Goal: Task Accomplishment & Management: Use online tool/utility

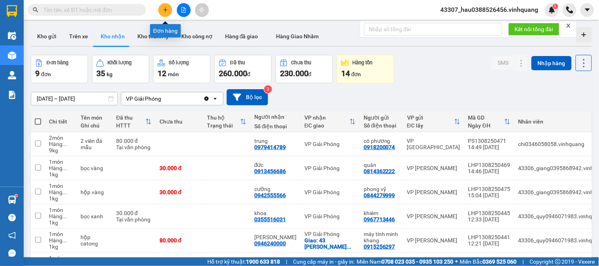
click at [163, 12] on icon "plus" at bounding box center [166, 10] width 6 height 6
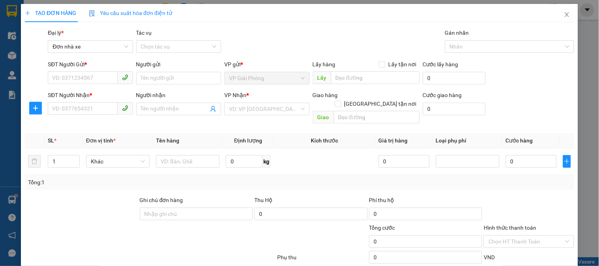
click at [102, 85] on div "SĐT Người Gửi * VD: 0371234567" at bounding box center [90, 74] width 85 height 28
click at [101, 82] on input "SĐT Người Gửi *" at bounding box center [83, 78] width 70 height 13
type input "0916061662"
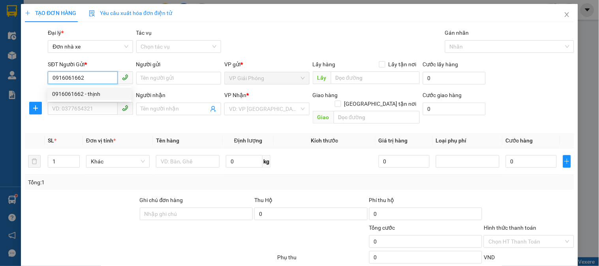
drag, startPoint x: 98, startPoint y: 93, endPoint x: 100, endPoint y: 89, distance: 4.3
click at [98, 92] on div "0916061662 - thịnh" at bounding box center [89, 94] width 75 height 9
type input "thịnh"
type input "0988505837"
type input "hải . 0383077852"
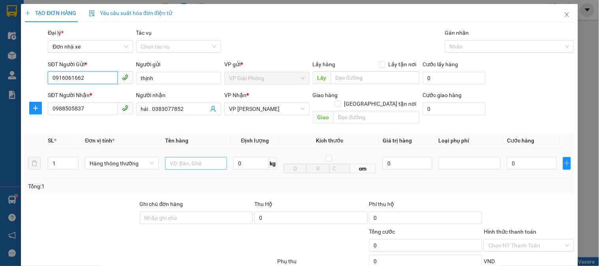
type input "0916061662"
click at [180, 157] on input "text" at bounding box center [196, 163] width 62 height 13
click at [168, 160] on input "báo" at bounding box center [196, 163] width 62 height 13
type input "tập báo"
click at [239, 157] on input "0" at bounding box center [251, 163] width 36 height 13
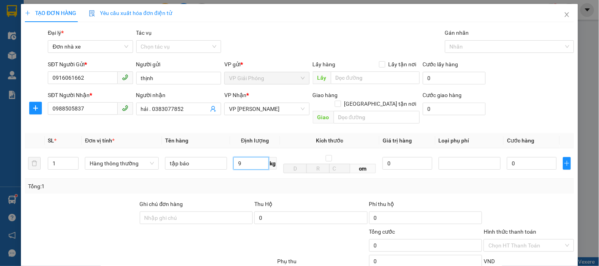
type input "9"
click at [501, 186] on div "Transit Pickup Surcharge Ids Transit Deliver Surcharge Ids Transit Deliver Surc…" at bounding box center [300, 186] width 550 height 317
type input "40.000"
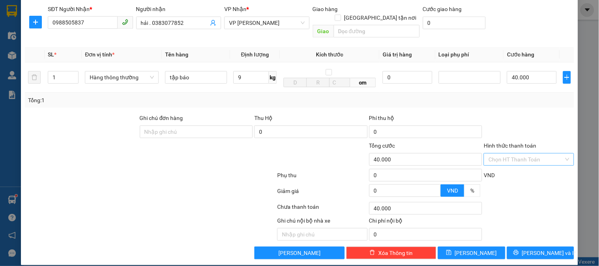
click at [510, 154] on input "Hình thức thanh toán" at bounding box center [526, 160] width 75 height 12
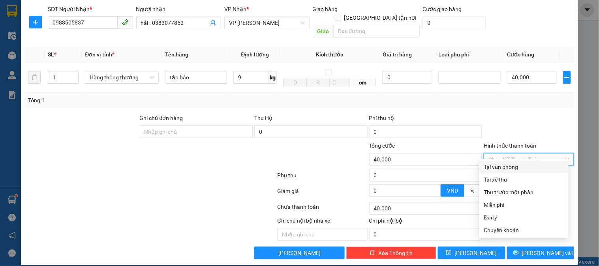
click at [514, 168] on div "Tại văn phòng" at bounding box center [524, 167] width 80 height 9
type input "0"
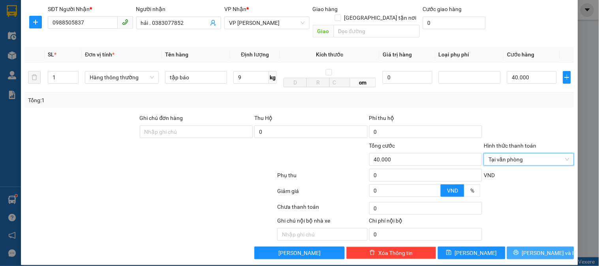
click at [519, 250] on icon "printer" at bounding box center [517, 253] width 6 height 6
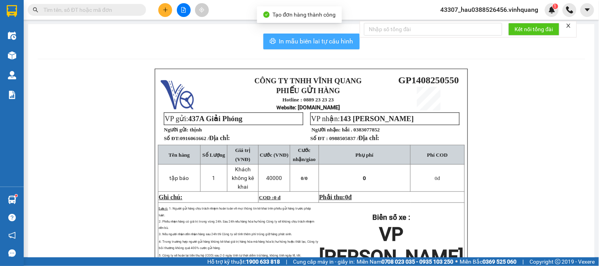
click at [330, 42] on span "In mẫu biên lai tự cấu hình" at bounding box center [316, 41] width 74 height 10
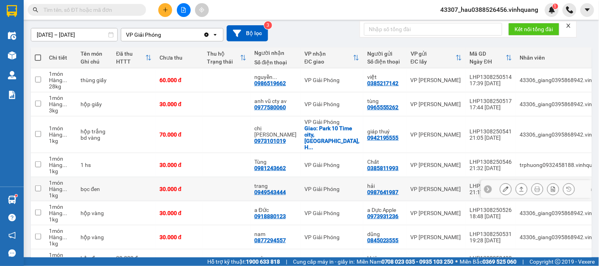
scroll to position [152, 0]
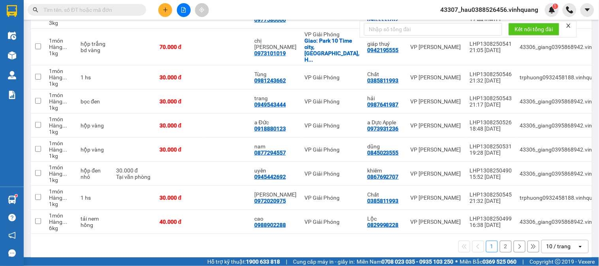
click at [501, 241] on button "2" at bounding box center [506, 247] width 12 height 12
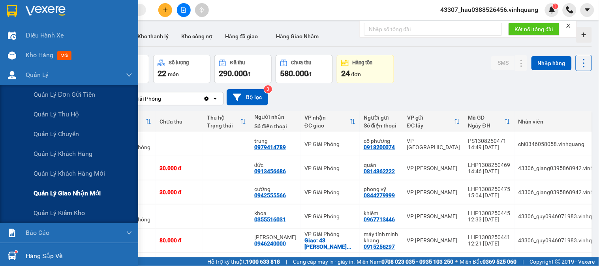
scroll to position [0, 0]
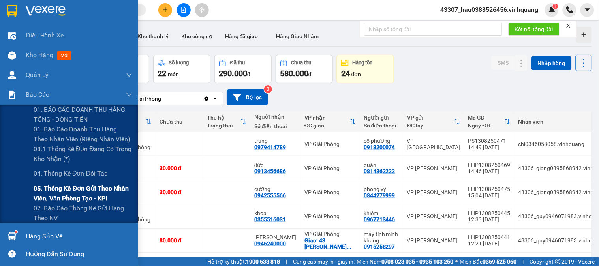
click at [84, 199] on span "05. Thống kê đơn gửi theo nhân viên, văn phòng tạo - KPI" at bounding box center [83, 194] width 99 height 20
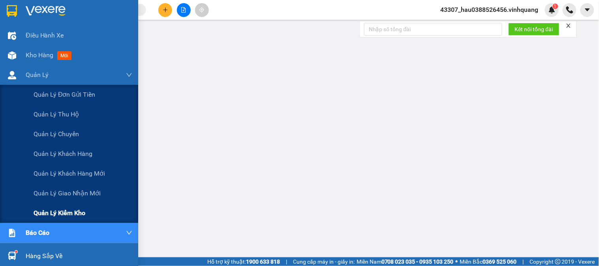
click at [64, 215] on span "Quản lý kiểm kho" at bounding box center [60, 213] width 52 height 10
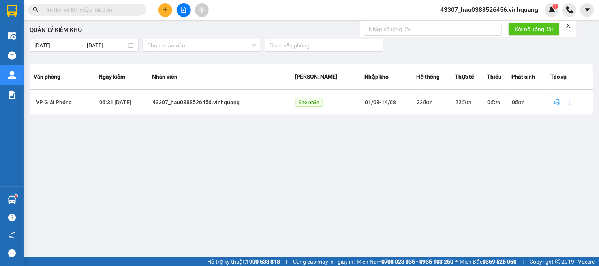
click at [555, 102] on icon "printer" at bounding box center [558, 102] width 6 height 6
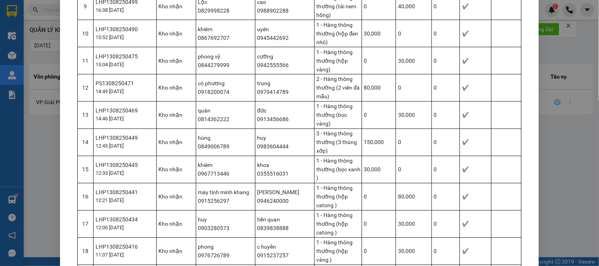
scroll to position [463, 0]
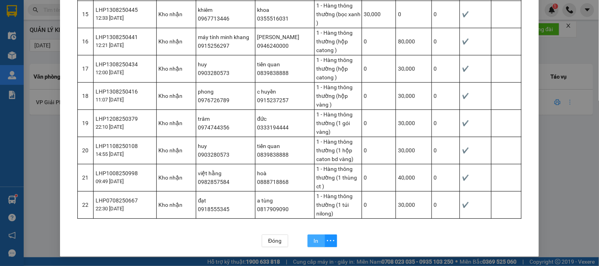
click at [314, 243] on span "In" at bounding box center [316, 241] width 5 height 9
drag, startPoint x: 570, startPoint y: 188, endPoint x: 563, endPoint y: 190, distance: 7.4
click at [569, 188] on div "Phiếu kiểm kho Kho: VP Giải Phóng Nhân viên: 43307_hau0388526456.vinhquang Hệ t…" at bounding box center [299, 133] width 599 height 266
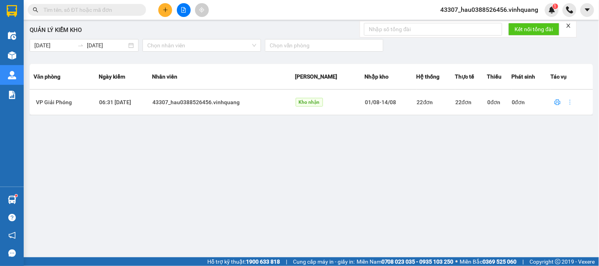
scroll to position [423, 0]
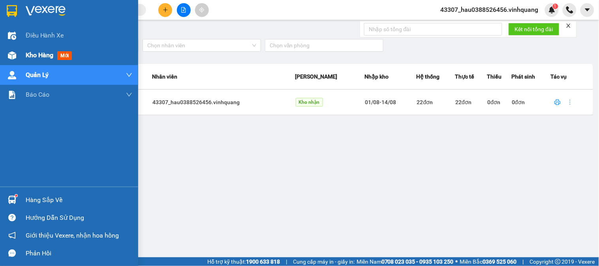
click at [34, 54] on span "Kho hàng" at bounding box center [40, 55] width 28 height 8
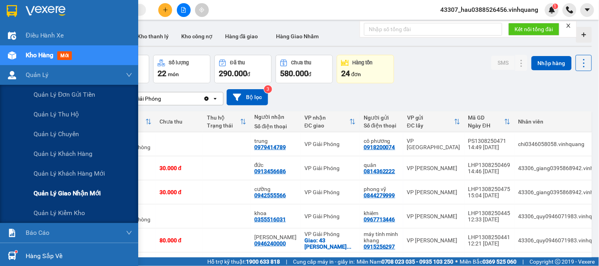
click at [90, 196] on span "Quản lý giao nhận mới" at bounding box center [67, 193] width 67 height 10
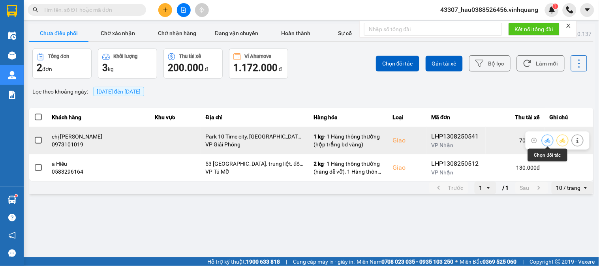
click at [551, 140] on icon at bounding box center [548, 141] width 6 height 6
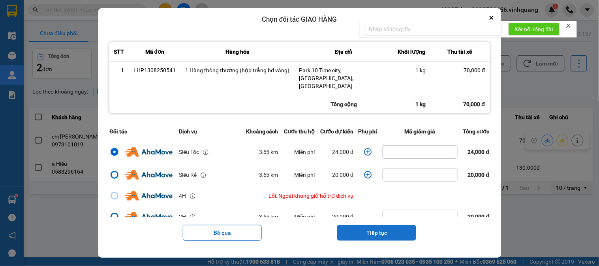
click at [375, 226] on button "Tiếp tục" at bounding box center [376, 233] width 79 height 16
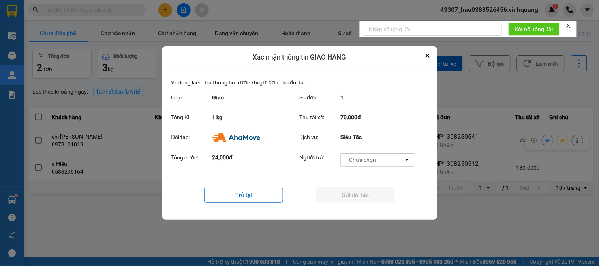
click at [376, 161] on div "-- Chưa chọn --" at bounding box center [363, 160] width 36 height 8
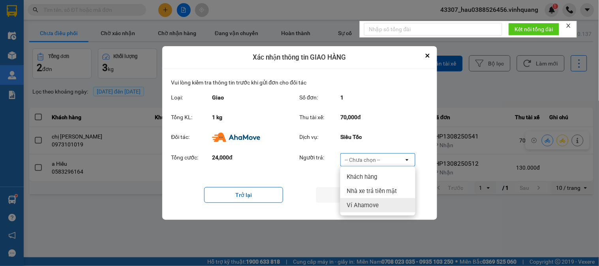
click at [374, 203] on span "Ví Ahamove" at bounding box center [363, 205] width 32 height 8
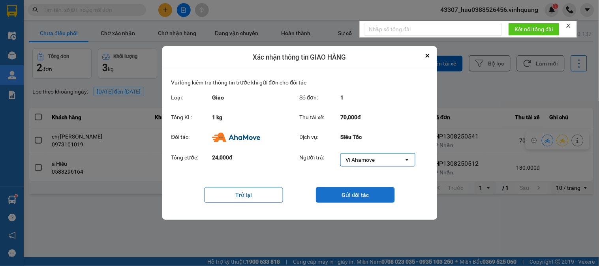
click at [368, 194] on button "Gửi đối tác" at bounding box center [355, 195] width 79 height 16
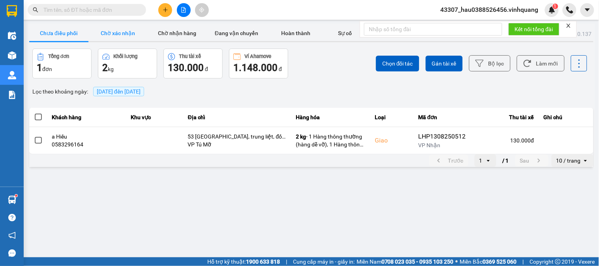
click at [132, 30] on button "Chờ xác nhận" at bounding box center [117, 33] width 59 height 16
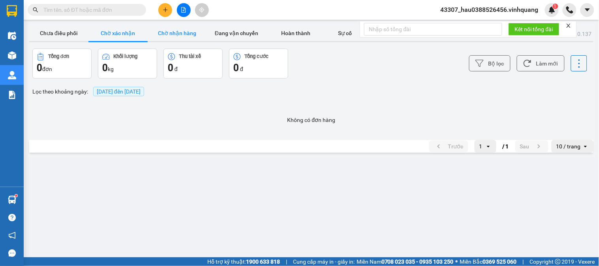
click at [191, 36] on button "Chờ nhận hàng" at bounding box center [177, 33] width 59 height 16
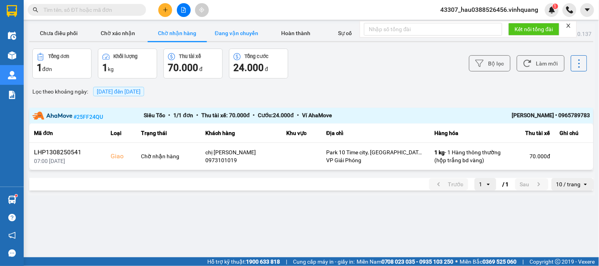
click at [240, 37] on button "Đang vận chuyển" at bounding box center [236, 33] width 59 height 16
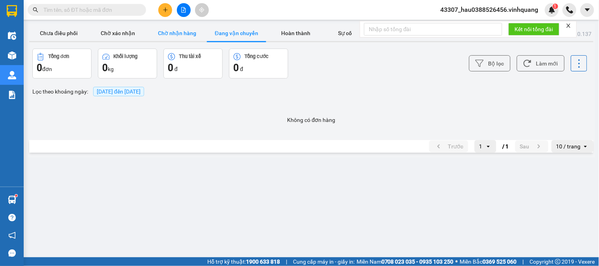
click at [175, 32] on button "Chờ nhận hàng" at bounding box center [177, 33] width 59 height 16
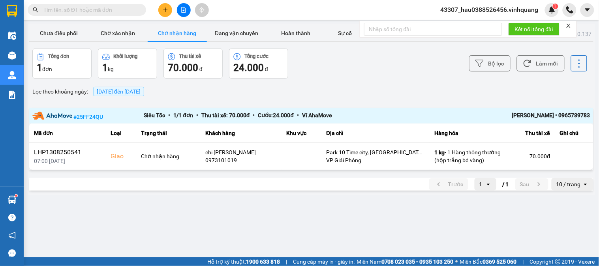
click at [100, 9] on input "text" at bounding box center [89, 10] width 93 height 9
click at [238, 244] on main "ver: 0.0.137 Chưa điều phối Chờ xác nhận Chờ nhận hàng Đang vận chuyển Hoàn thà…" at bounding box center [299, 129] width 599 height 258
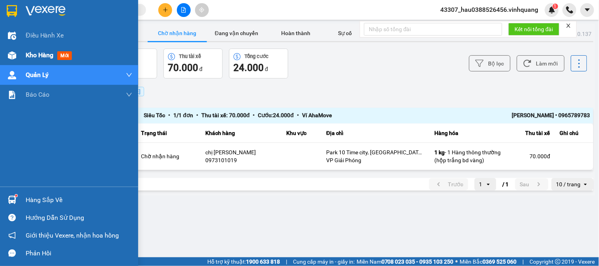
click at [33, 55] on span "Kho hàng" at bounding box center [40, 55] width 28 height 8
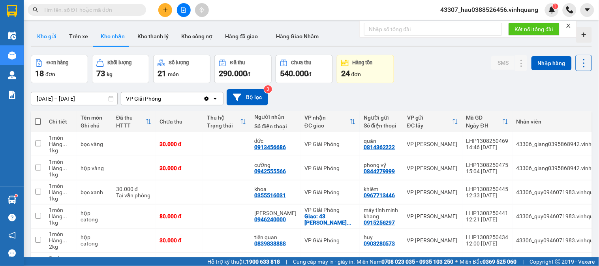
click at [47, 38] on button "Kho gửi" at bounding box center [47, 36] width 32 height 19
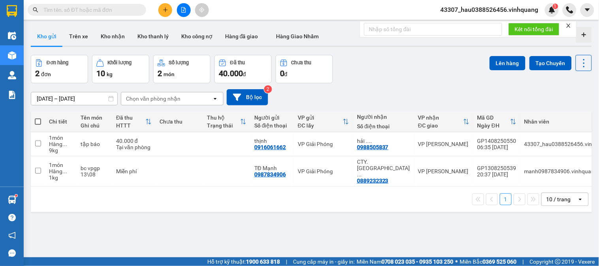
click at [36, 119] on span at bounding box center [38, 122] width 6 height 6
click at [38, 118] on input "checkbox" at bounding box center [38, 118] width 0 height 0
checkbox input "true"
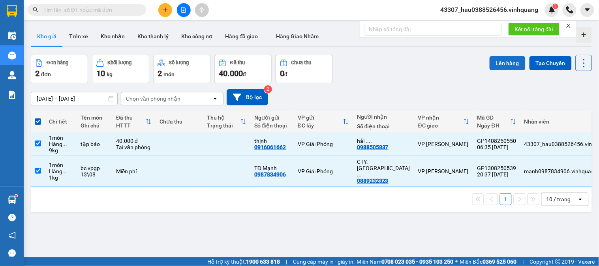
click at [491, 61] on button "Lên hàng" at bounding box center [508, 63] width 36 height 14
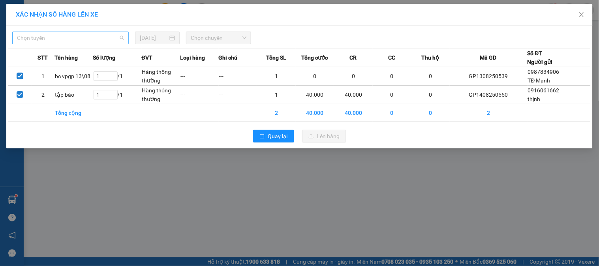
click at [73, 39] on span "Chọn tuyến" at bounding box center [70, 38] width 107 height 12
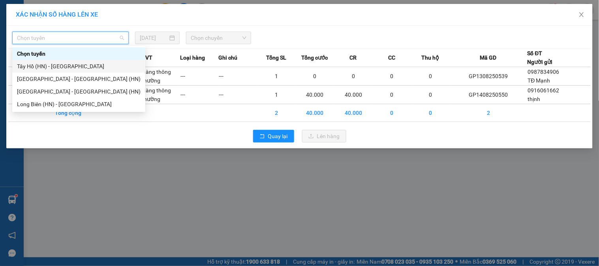
click at [62, 65] on div "Tây Hồ (HN) - [GEOGRAPHIC_DATA]" at bounding box center [79, 66] width 124 height 9
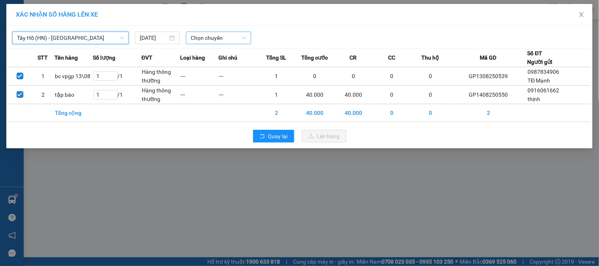
click at [213, 40] on span "Chọn chuyến" at bounding box center [219, 38] width 56 height 12
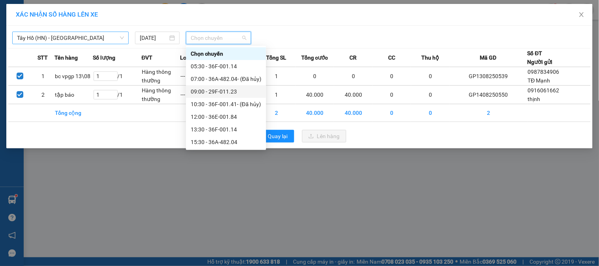
click at [69, 37] on span "Tây Hồ (HN) - [GEOGRAPHIC_DATA]" at bounding box center [70, 38] width 107 height 12
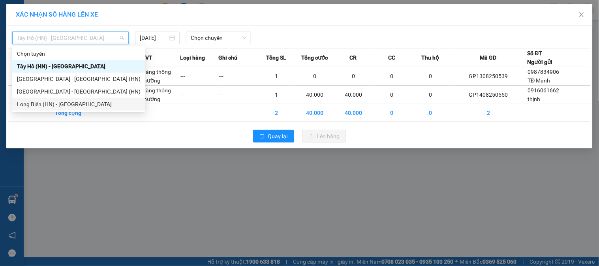
click at [51, 105] on div "Long Biên (HN) - [GEOGRAPHIC_DATA]" at bounding box center [79, 104] width 124 height 9
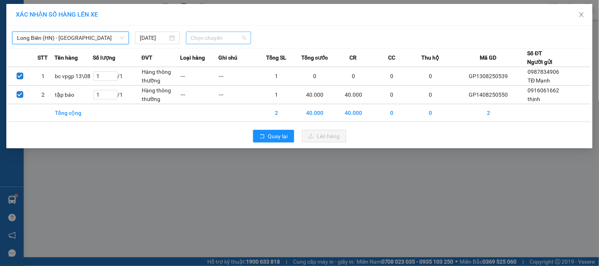
click at [212, 33] on span "Chọn chuyến" at bounding box center [219, 38] width 56 height 12
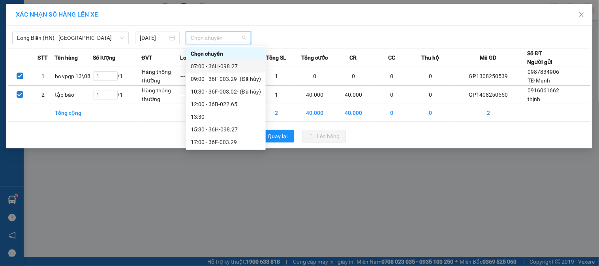
click at [212, 64] on div "07:00 - 36H-098.27" at bounding box center [226, 66] width 70 height 9
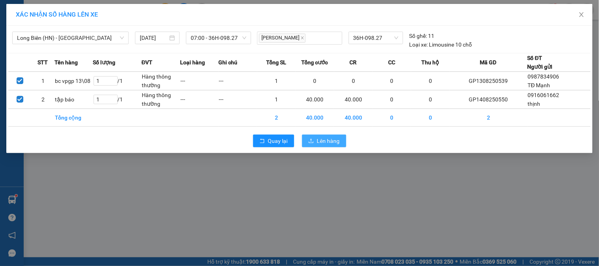
click at [333, 143] on span "Lên hàng" at bounding box center [328, 141] width 23 height 9
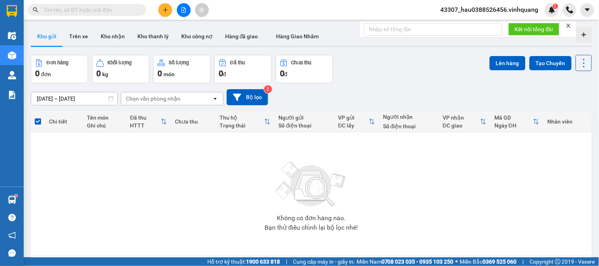
click at [184, 13] on button at bounding box center [184, 10] width 14 height 14
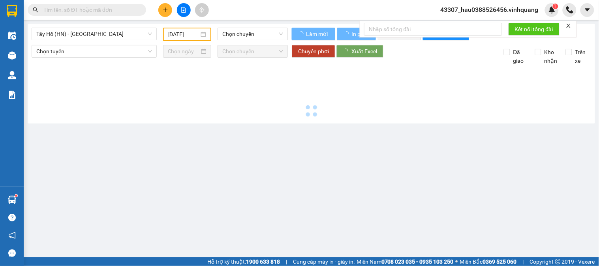
type input "[DATE]"
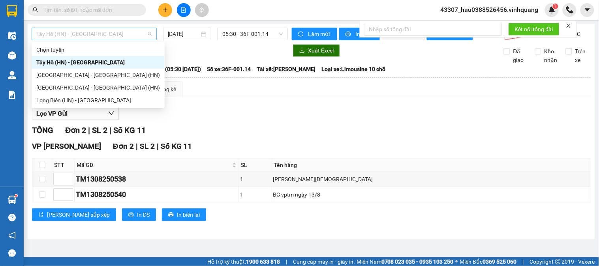
click at [79, 36] on span "Tây Hồ (HN) - [GEOGRAPHIC_DATA]" at bounding box center [94, 34] width 116 height 12
click at [73, 103] on div "Long Biên (HN) - [GEOGRAPHIC_DATA]" at bounding box center [98, 100] width 124 height 9
type input "[DATE]"
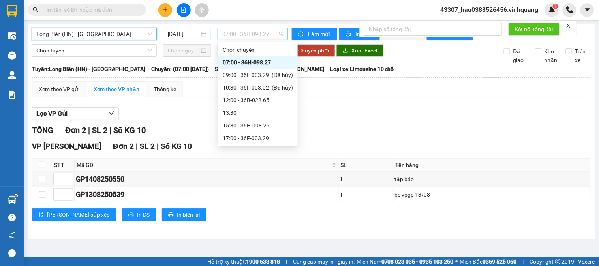
click at [249, 31] on span "07:00 - 36H-098.27" at bounding box center [252, 34] width 61 height 12
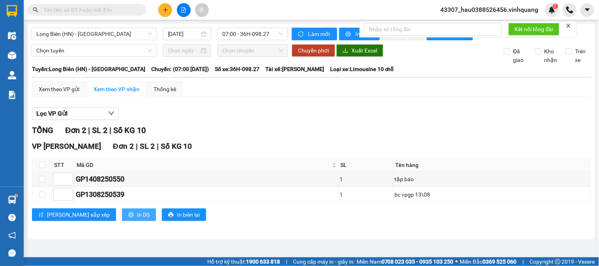
click at [137, 219] on span "In DS" at bounding box center [143, 215] width 13 height 9
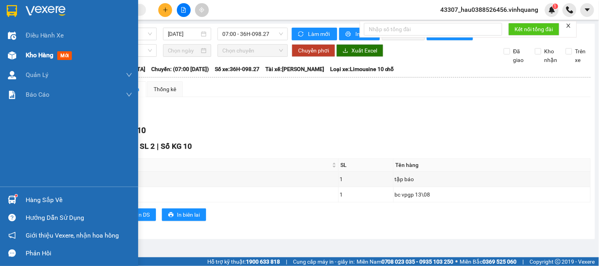
click at [24, 57] on div "Kho hàng mới" at bounding box center [69, 55] width 138 height 20
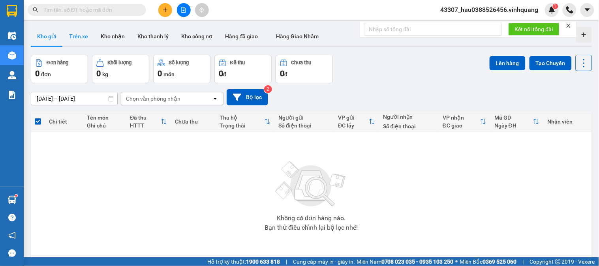
click at [82, 37] on button "Trên xe" at bounding box center [79, 36] width 32 height 19
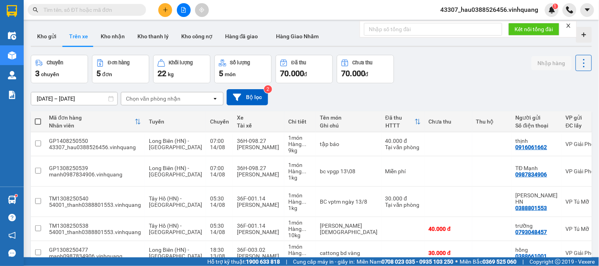
click at [183, 10] on icon "file-add" at bounding box center [184, 10] width 6 height 6
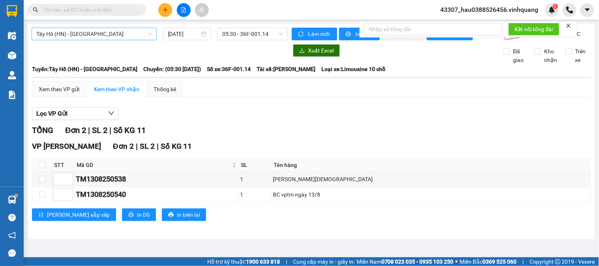
click at [76, 36] on span "Tây Hồ (HN) - [GEOGRAPHIC_DATA]" at bounding box center [94, 34] width 116 height 12
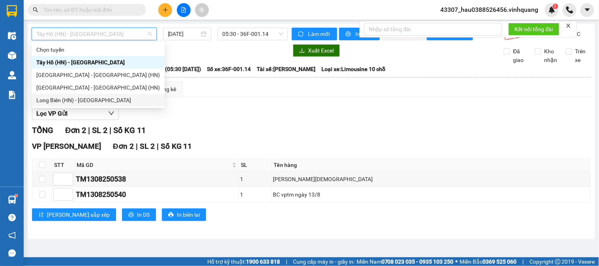
click at [72, 99] on div "Long Biên (HN) - [GEOGRAPHIC_DATA]" at bounding box center [98, 100] width 124 height 9
type input "[DATE]"
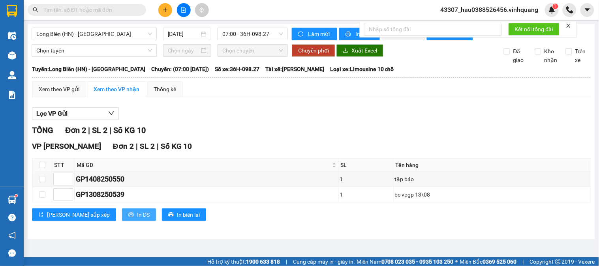
click at [137, 219] on span "In DS" at bounding box center [143, 215] width 13 height 9
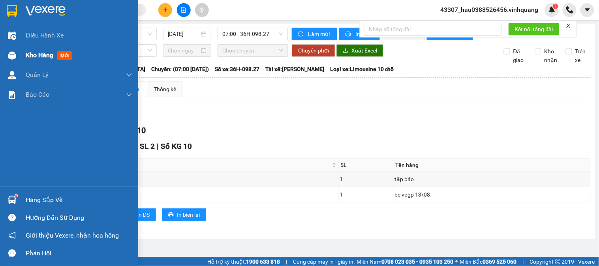
click at [23, 53] on div "Kho hàng mới" at bounding box center [69, 55] width 138 height 20
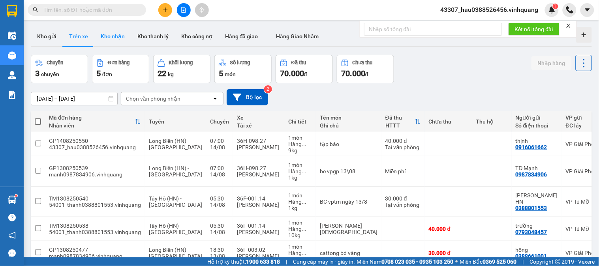
click at [115, 34] on button "Kho nhận" at bounding box center [112, 36] width 37 height 19
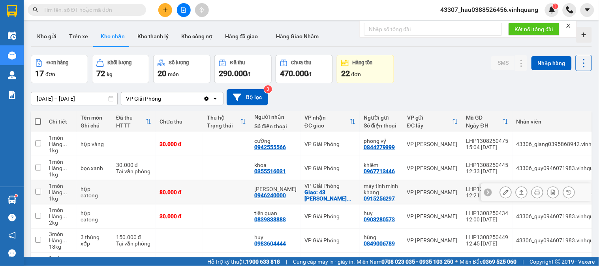
scroll to position [79, 0]
